Goal: Task Accomplishment & Management: Use online tool/utility

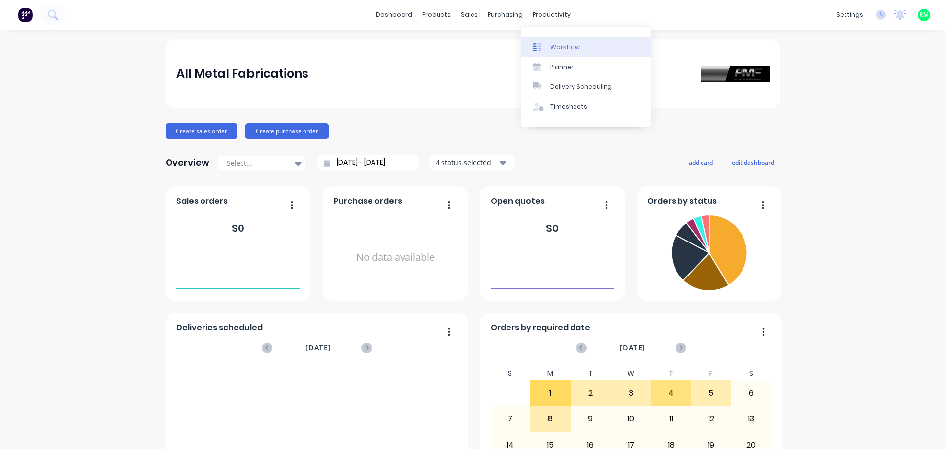
click at [548, 45] on link "Workflow" at bounding box center [586, 47] width 131 height 20
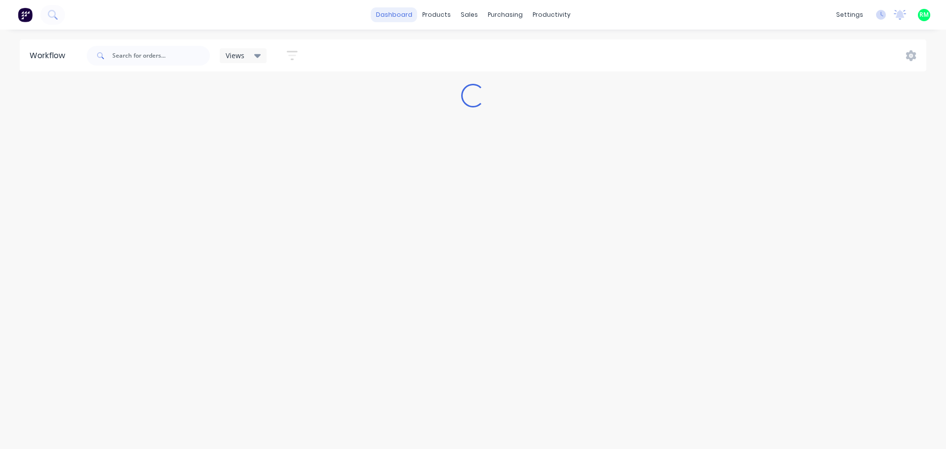
click at [398, 17] on link "dashboard" at bounding box center [394, 14] width 46 height 15
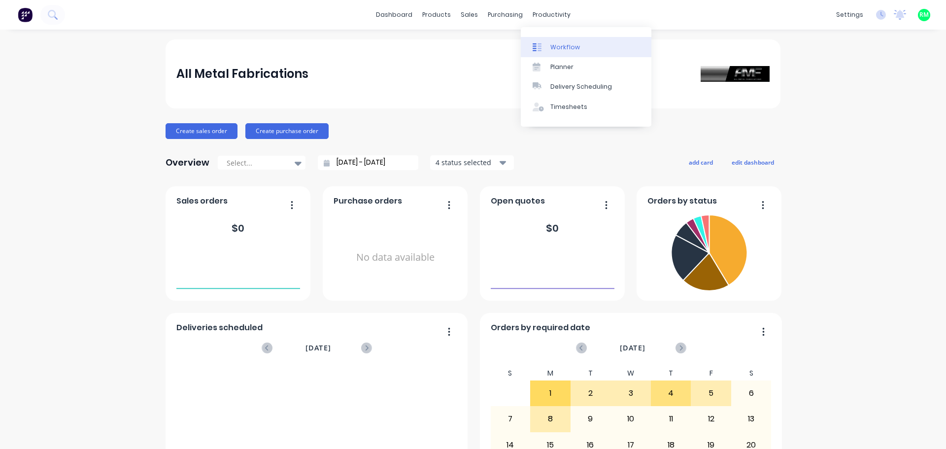
click at [548, 46] on link "Workflow" at bounding box center [586, 47] width 131 height 20
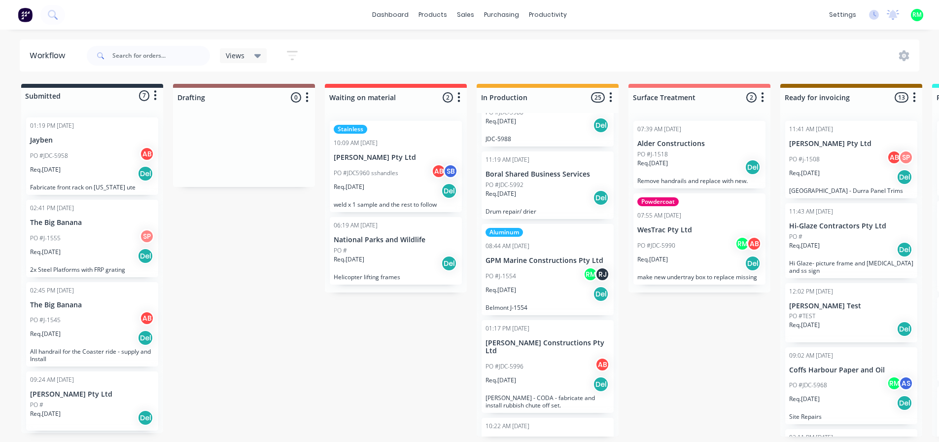
scroll to position [1331, 0]
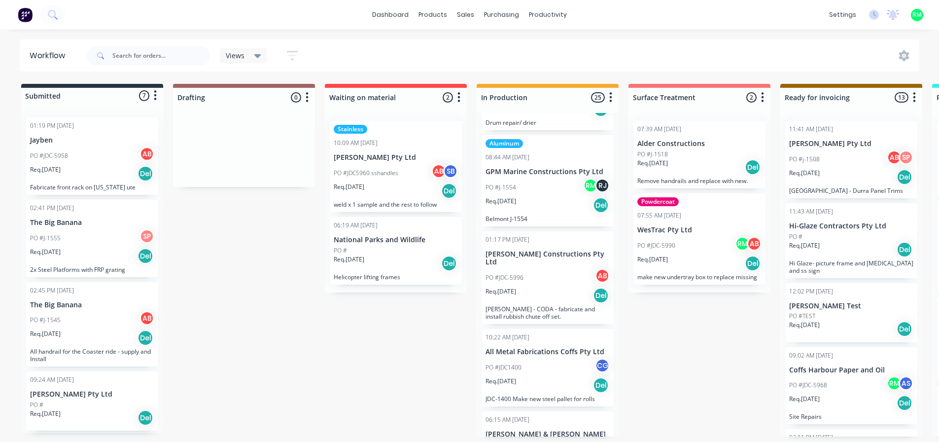
click at [536, 193] on div "PO #J-1554 RM RJ" at bounding box center [547, 187] width 124 height 19
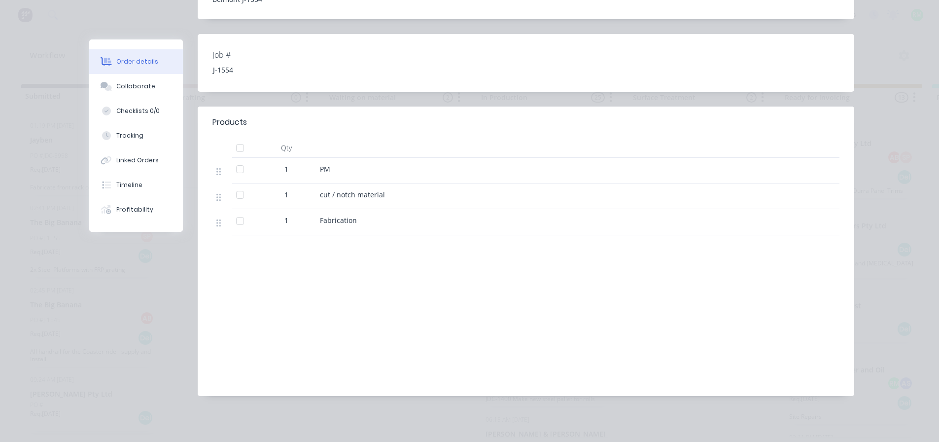
scroll to position [38, 0]
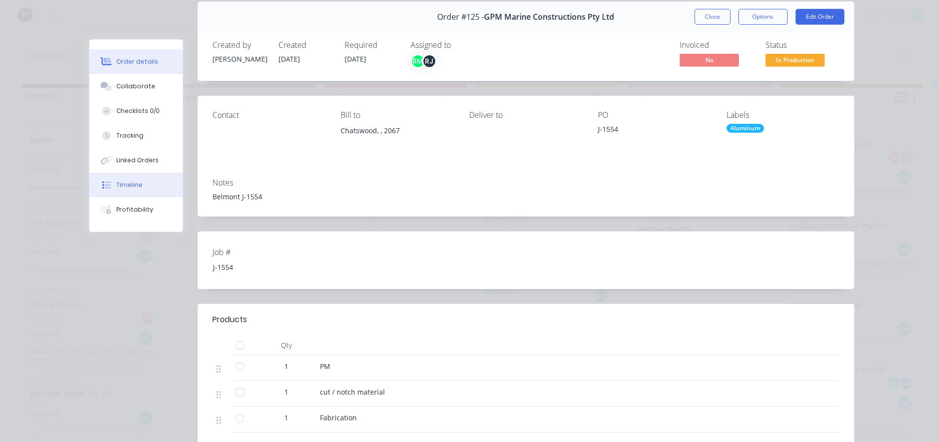
click at [125, 183] on div "Timeline" at bounding box center [129, 184] width 26 height 9
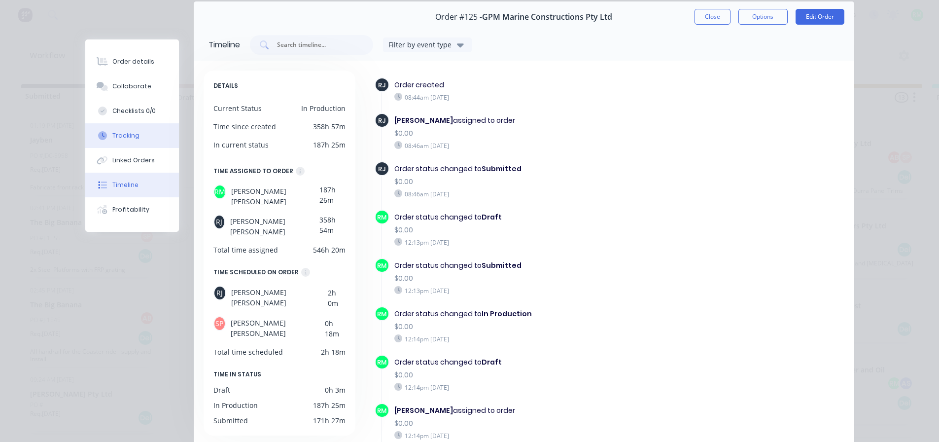
click at [138, 141] on button "Tracking" at bounding box center [132, 135] width 94 height 25
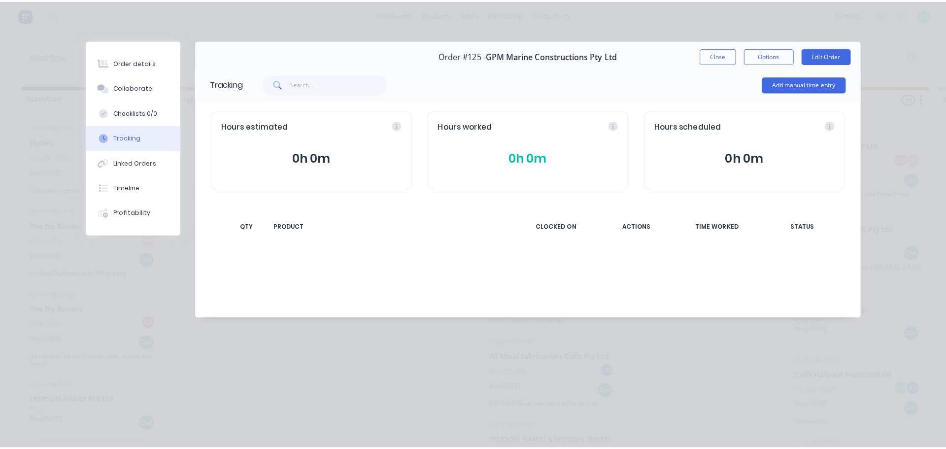
scroll to position [0, 0]
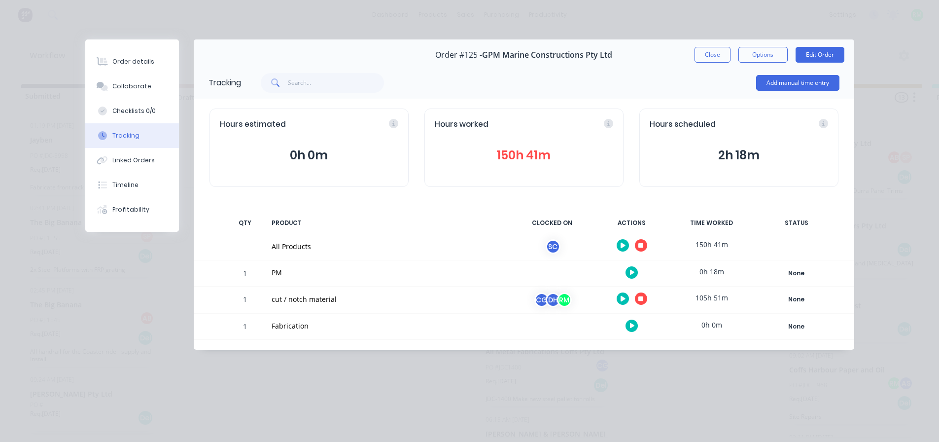
click at [535, 154] on button "150h 41m" at bounding box center [524, 155] width 178 height 19
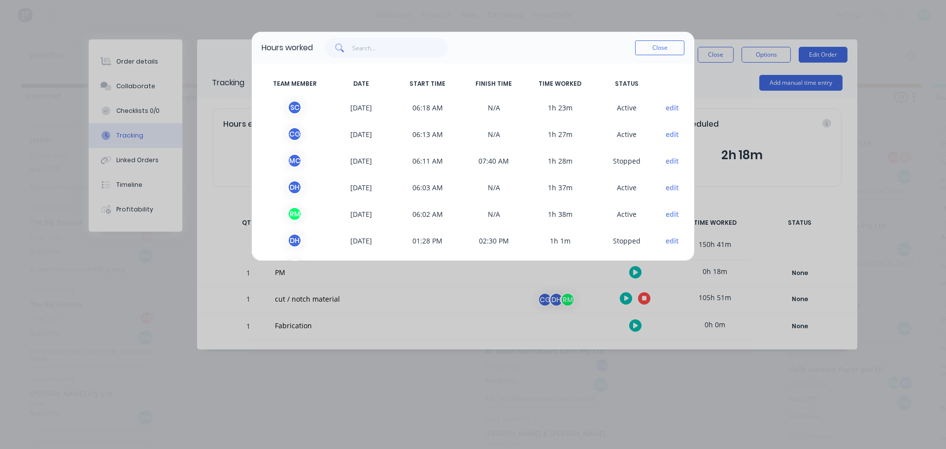
scroll to position [49, 0]
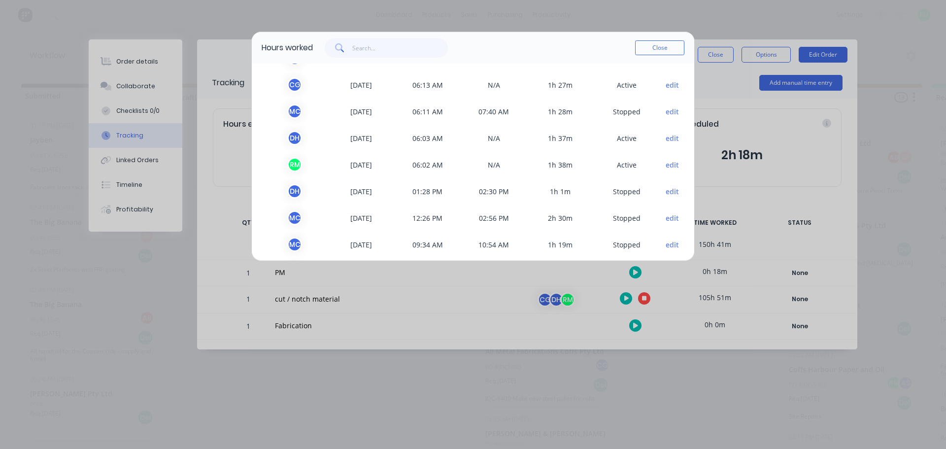
click at [666, 193] on button "edit" at bounding box center [672, 191] width 13 height 10
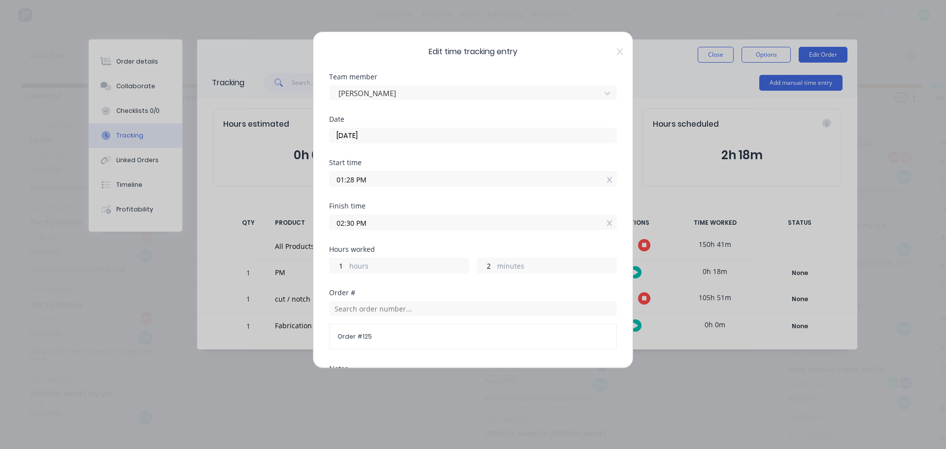
click at [391, 179] on input "01:28 PM" at bounding box center [473, 178] width 287 height 15
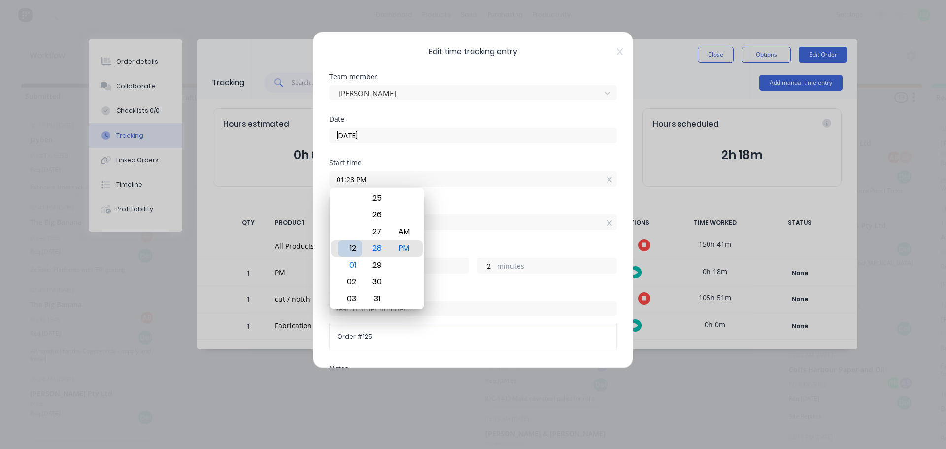
type input "12:28 PM"
type input "2"
type input "02:28 PM"
type input "0"
type input "04:28 PM"
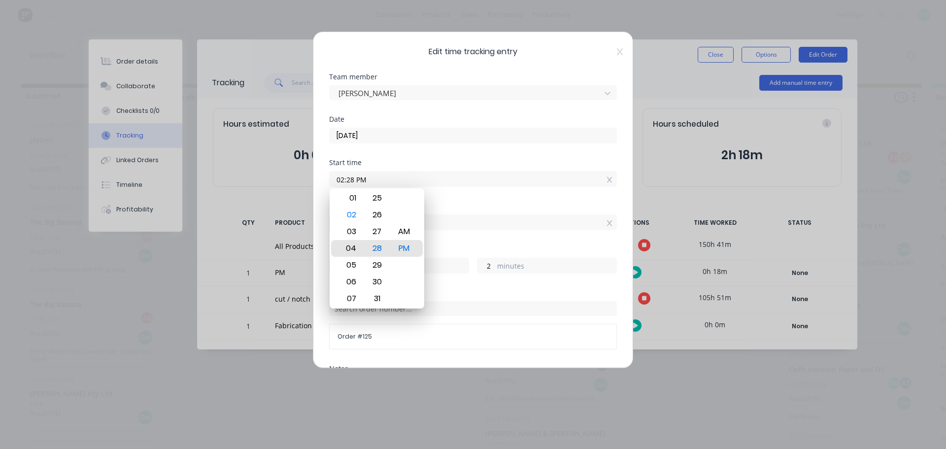
type input "22"
type input "07:28 PM"
type input "19"
type input "07:27 PM"
type input "3"
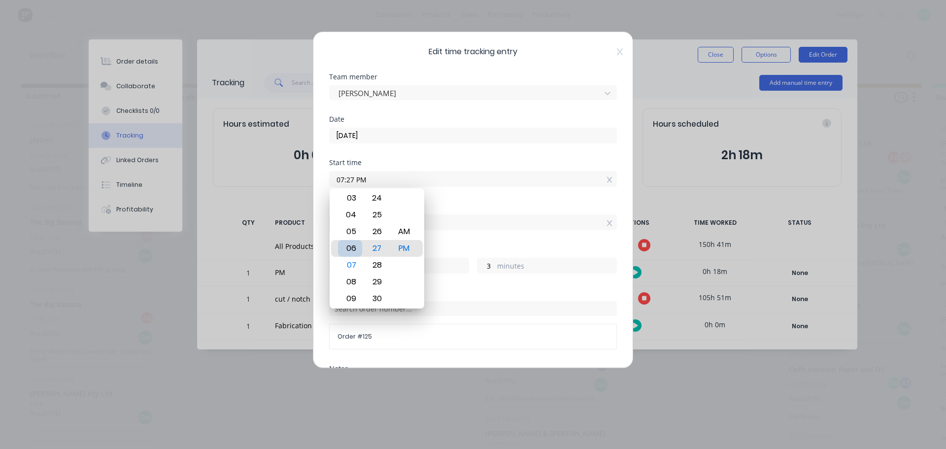
type input "06:27 PM"
type input "20"
type input "06:29 PM"
type input "1"
type input "06:30 PM"
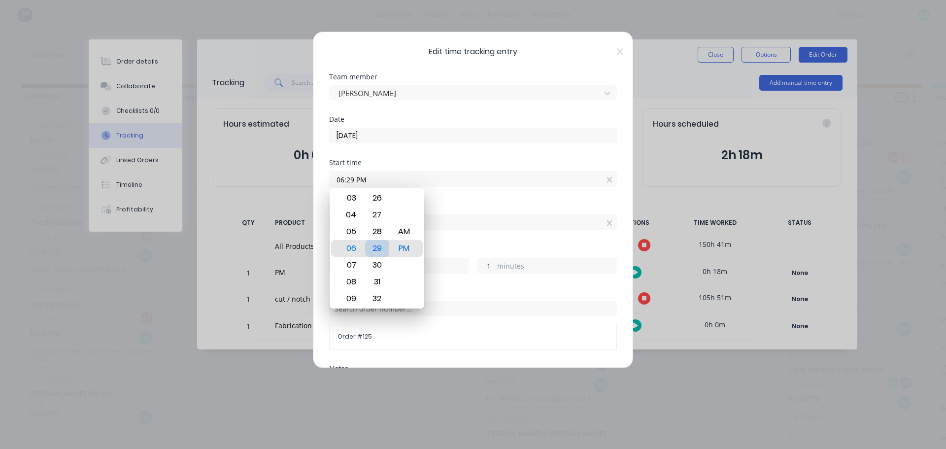
type input "0"
type input "06:30 AM"
type input "8"
click at [476, 243] on div "Finish time 02:30 PM" at bounding box center [473, 224] width 288 height 43
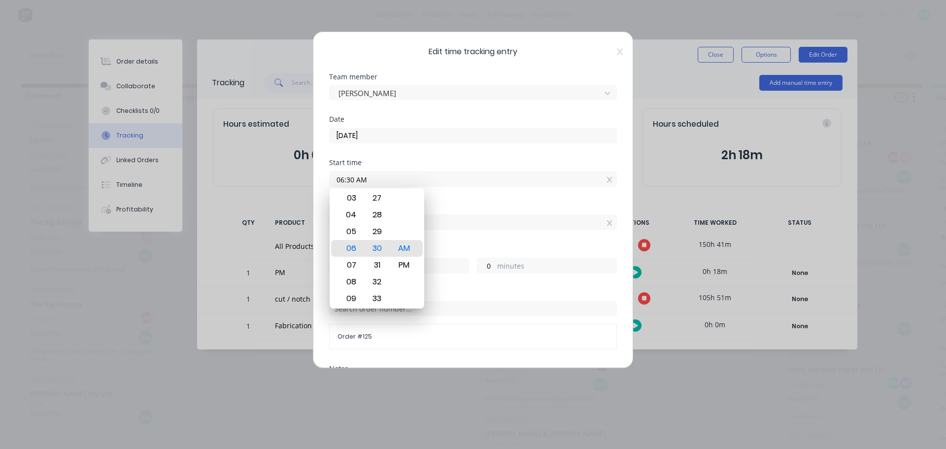
click at [478, 242] on div "Finish time 02:30 PM" at bounding box center [473, 224] width 288 height 43
click at [535, 231] on div "Finish time 02:30 PM" at bounding box center [473, 224] width 288 height 43
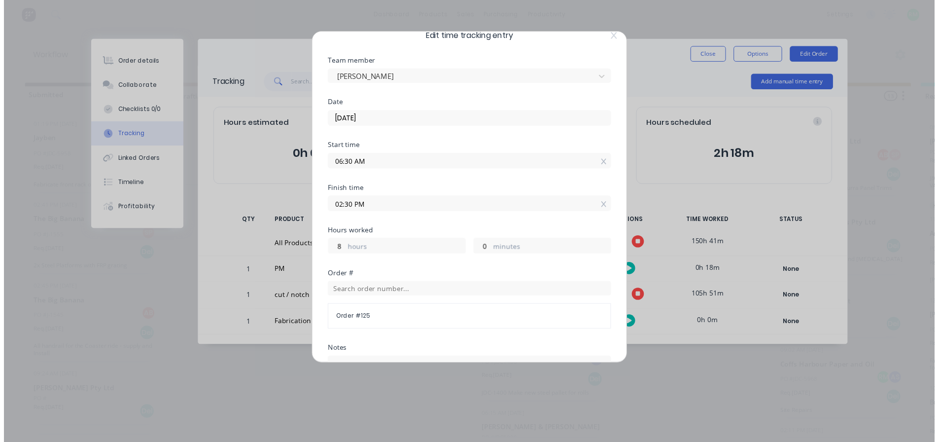
scroll to position [183, 0]
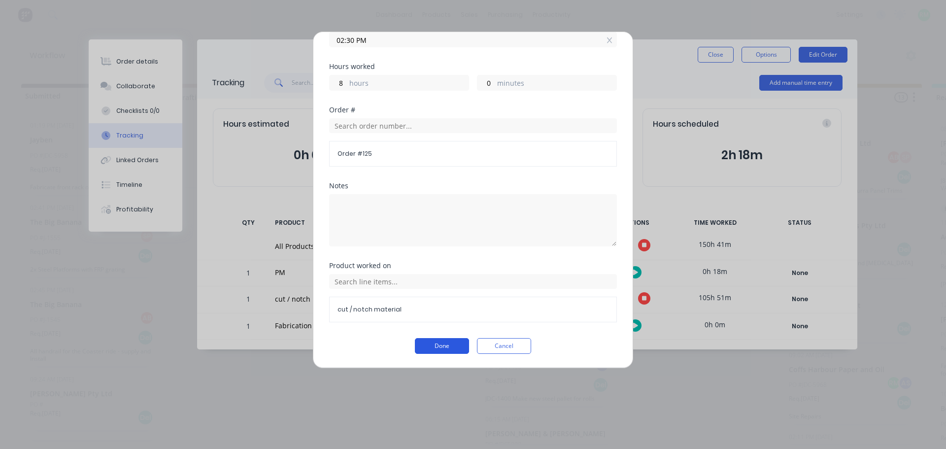
click at [437, 341] on button "Done" at bounding box center [442, 346] width 54 height 16
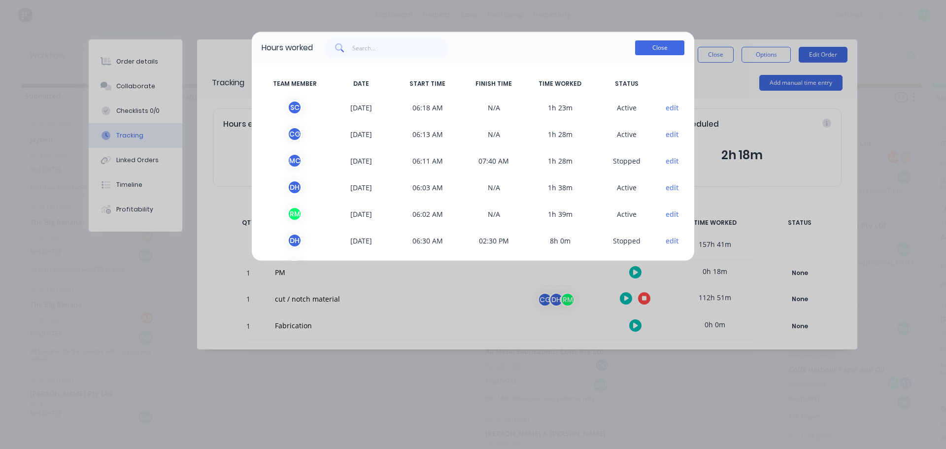
click at [670, 43] on button "Close" at bounding box center [659, 47] width 49 height 15
